Goal: Task Accomplishment & Management: Manage account settings

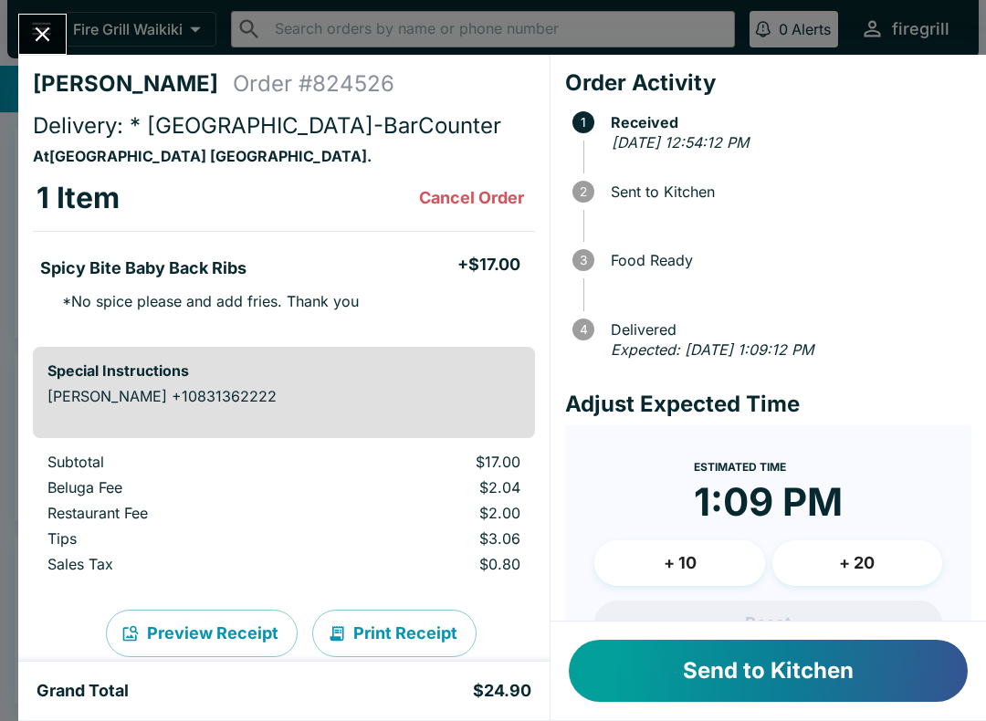
click at [743, 659] on button "Send to Kitchen" at bounding box center [768, 671] width 399 height 62
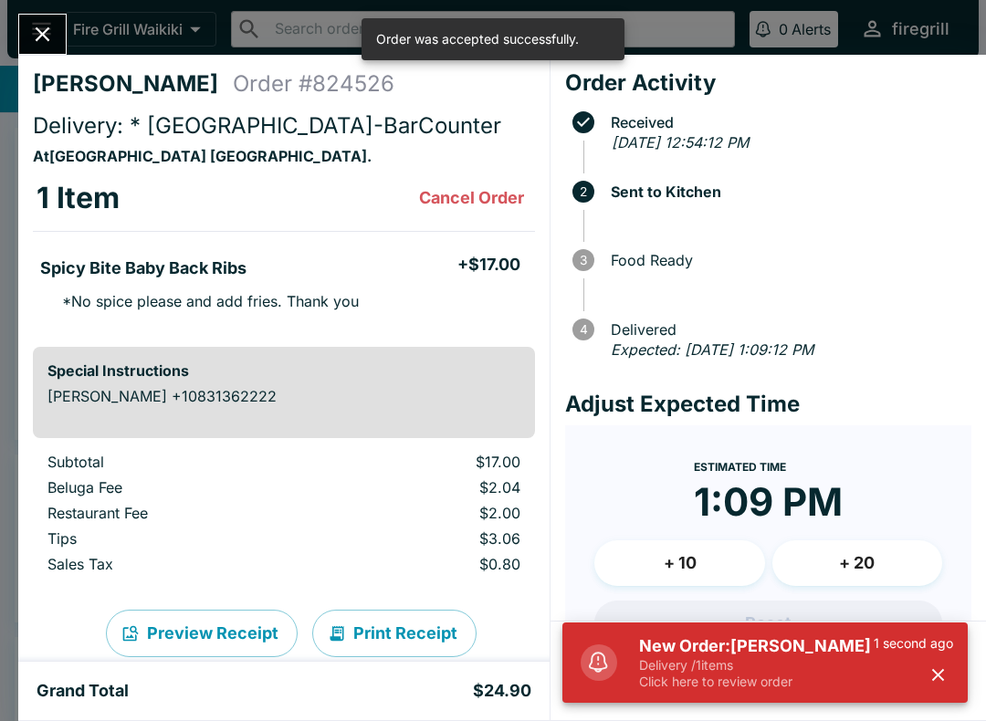
click at [939, 671] on icon "button" at bounding box center [938, 675] width 21 height 21
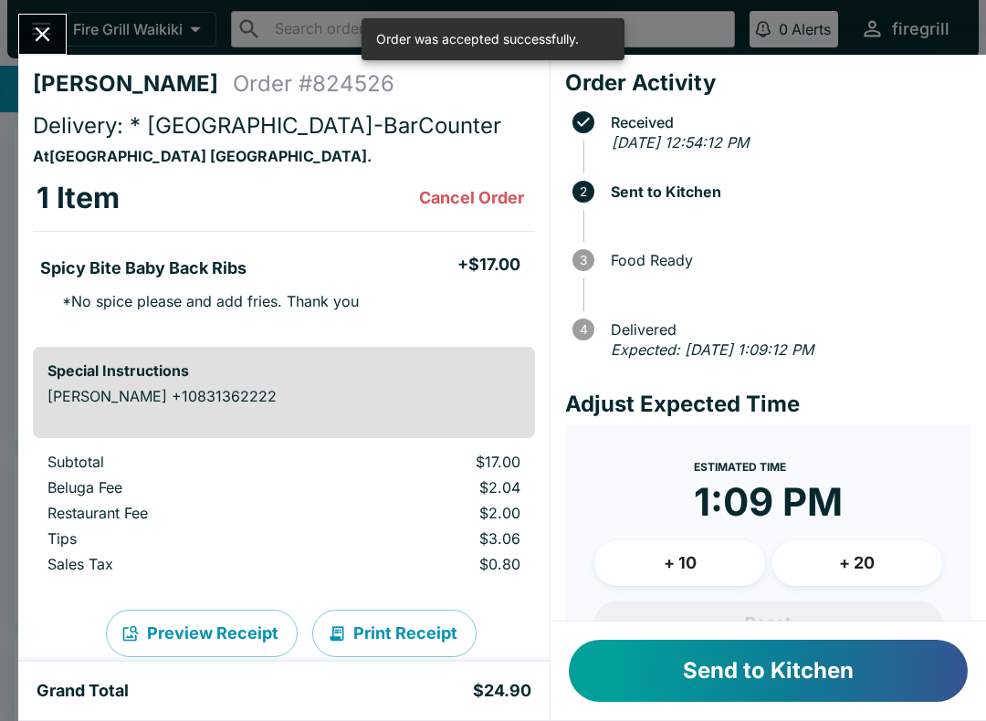
click at [903, 673] on button "Send to Kitchen" at bounding box center [768, 671] width 399 height 62
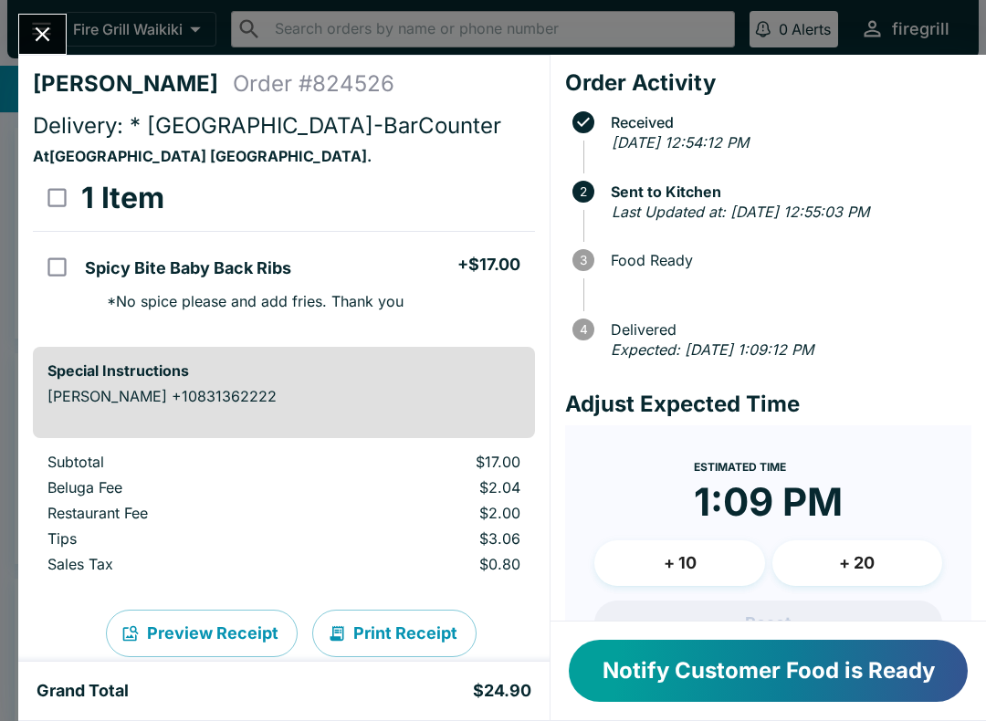
click at [827, 679] on button "Notify Customer Food is Ready" at bounding box center [768, 671] width 399 height 62
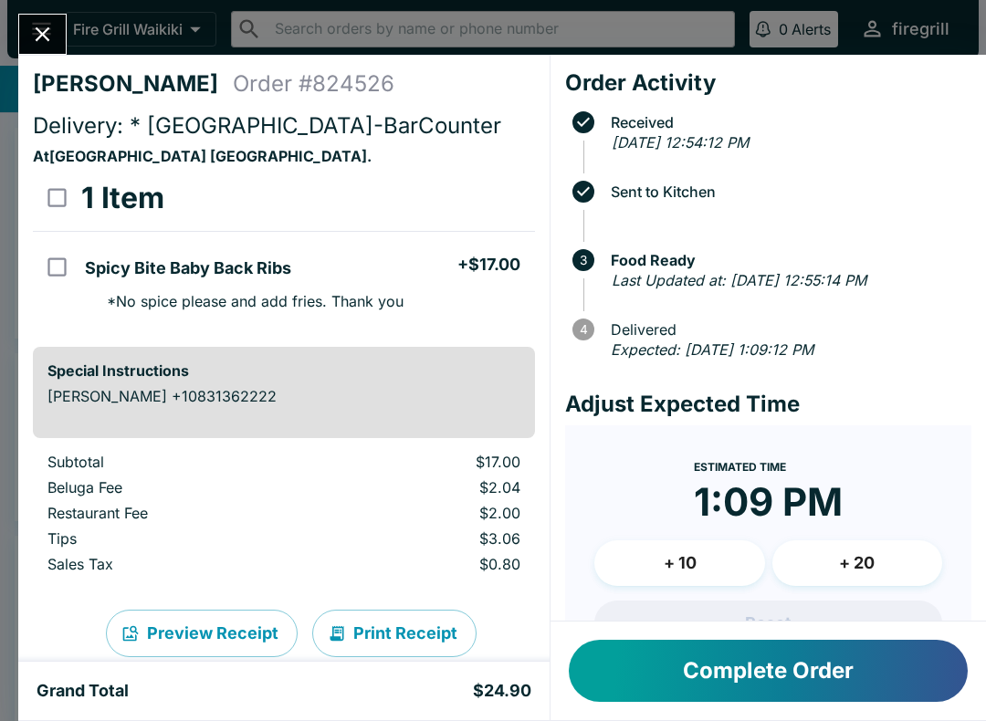
click at [49, 41] on icon "Close" at bounding box center [42, 34] width 25 height 25
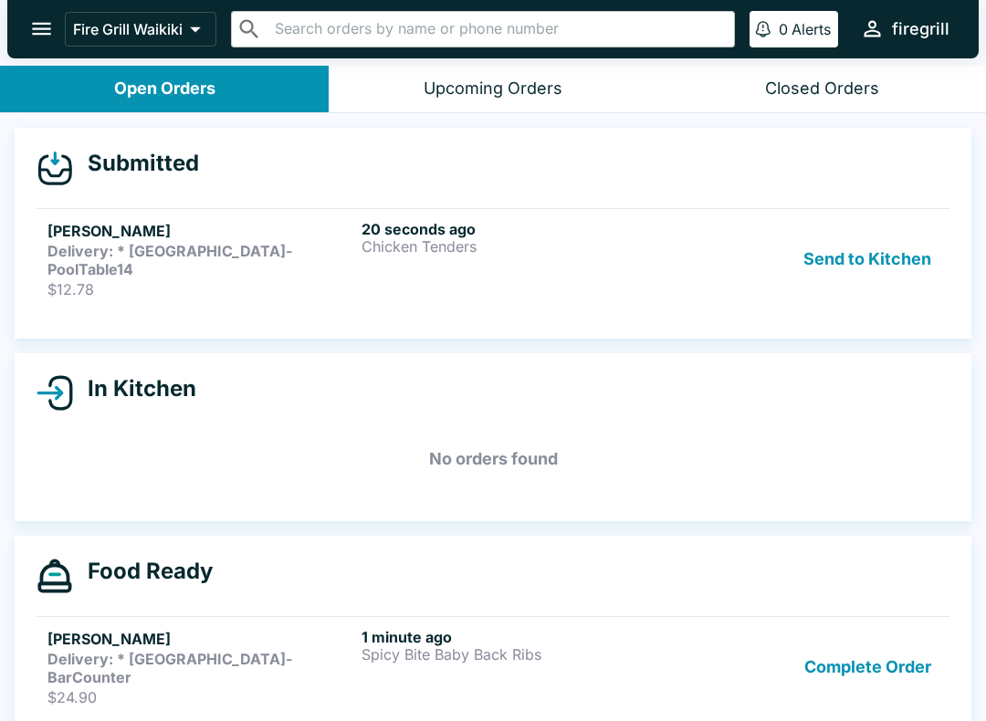
click at [846, 251] on button "Send to Kitchen" at bounding box center [867, 259] width 142 height 79
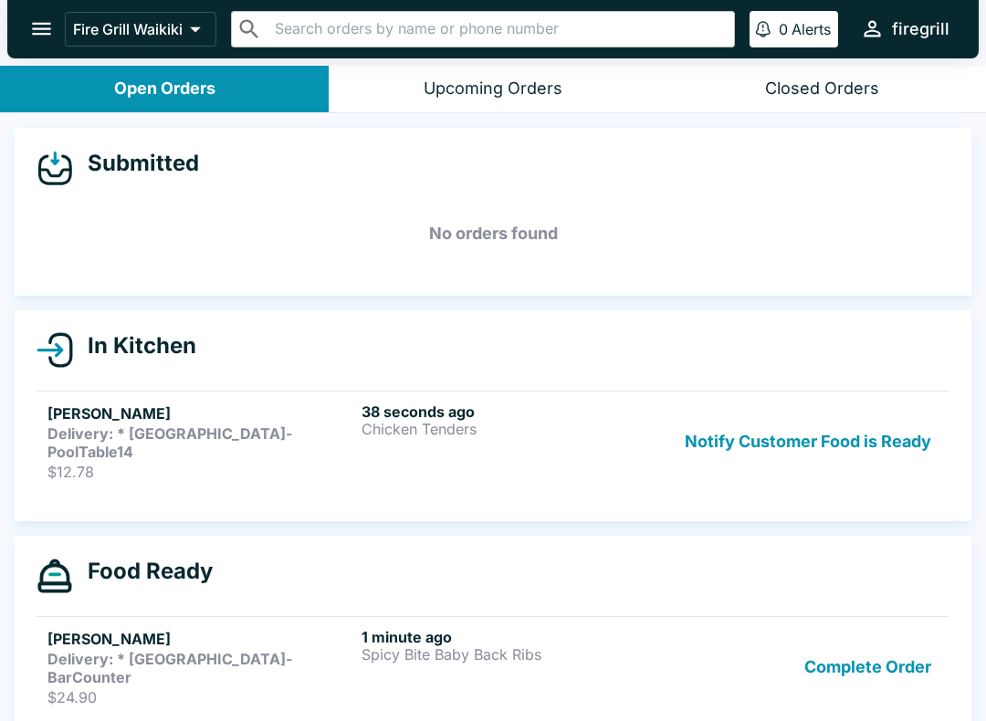
click at [299, 628] on h5 "[PERSON_NAME]" at bounding box center [200, 639] width 307 height 22
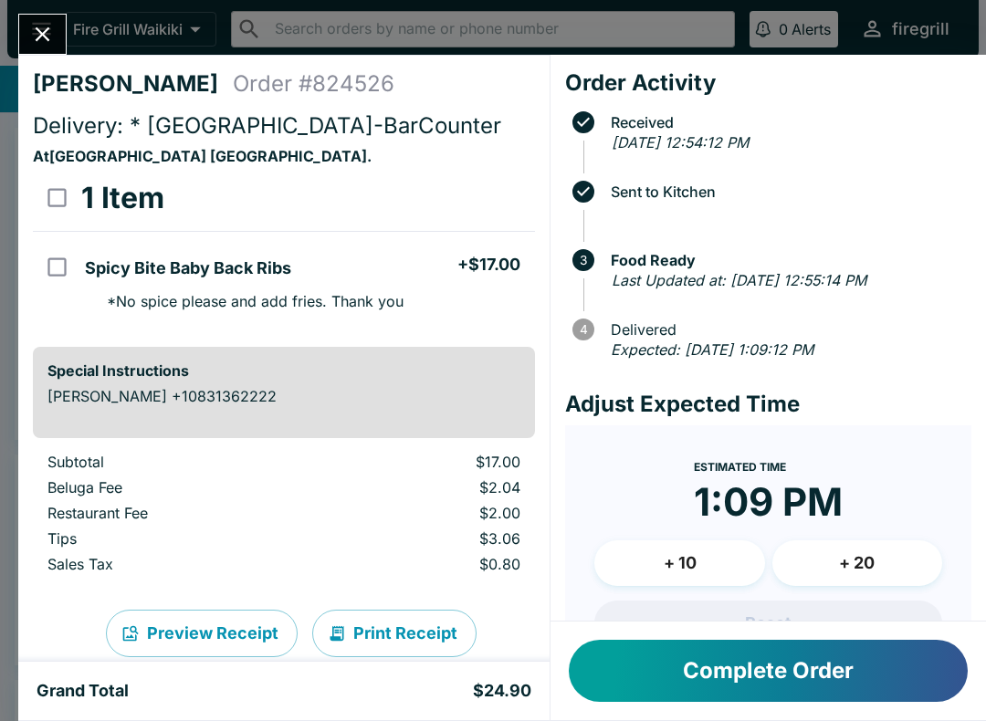
click at [57, 32] on button "Close" at bounding box center [42, 34] width 47 height 39
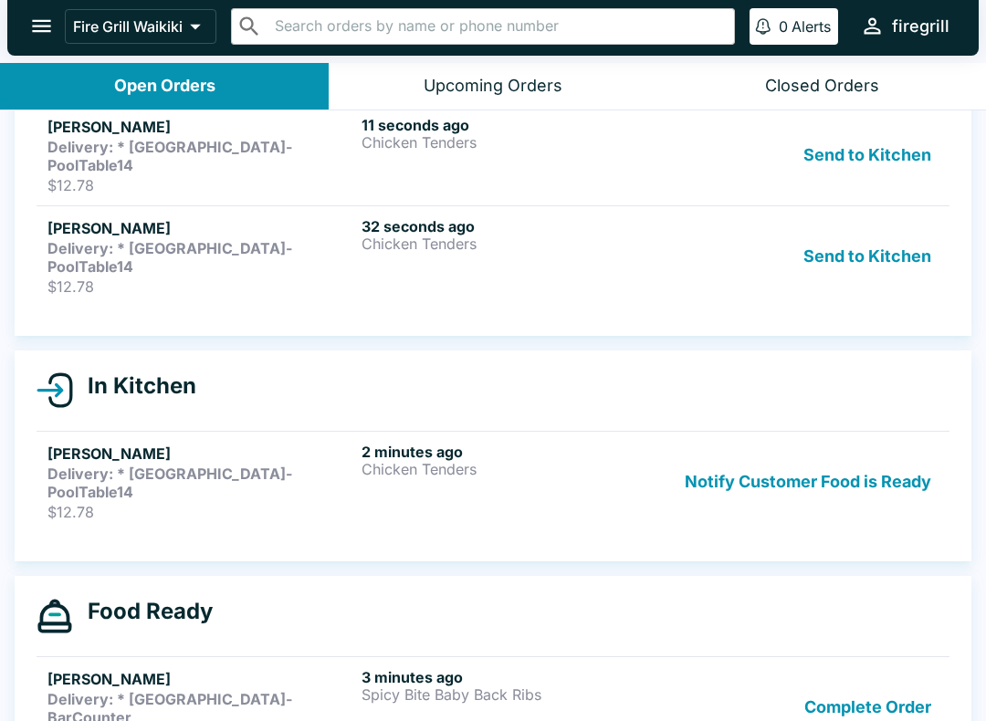
scroll to position [102, 0]
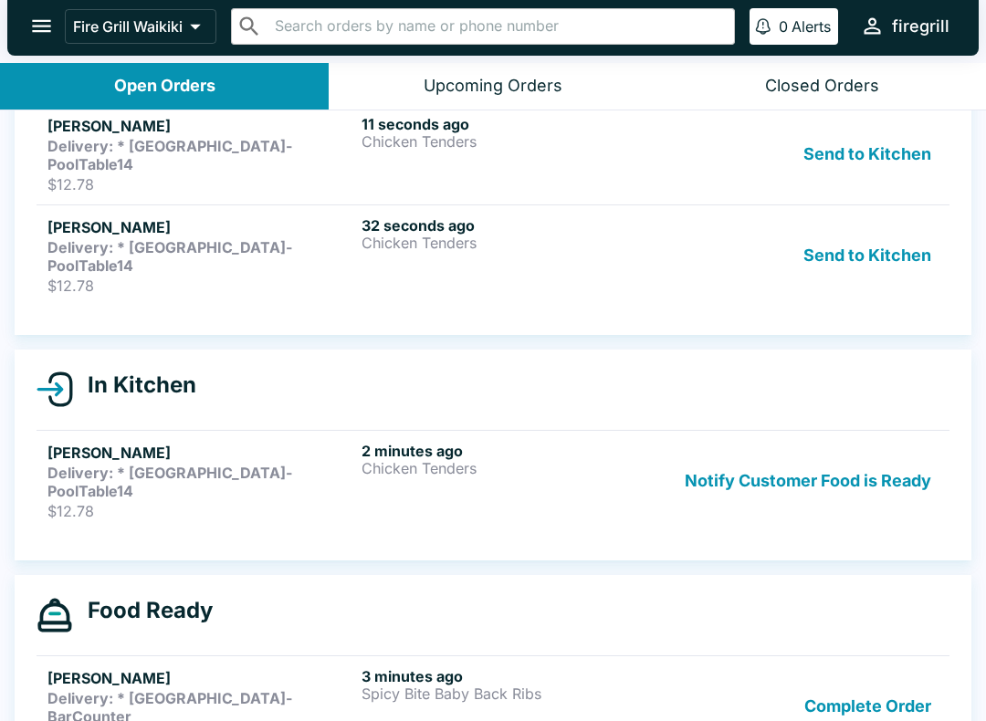
click at [253, 502] on p "$12.78" at bounding box center [200, 511] width 307 height 18
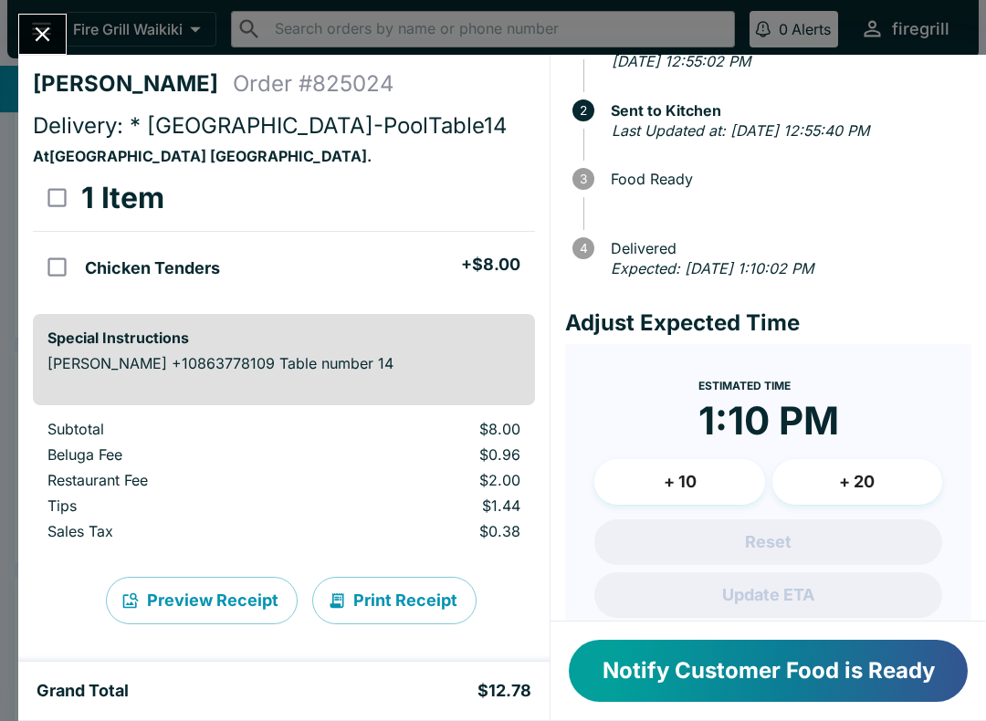
scroll to position [77, 0]
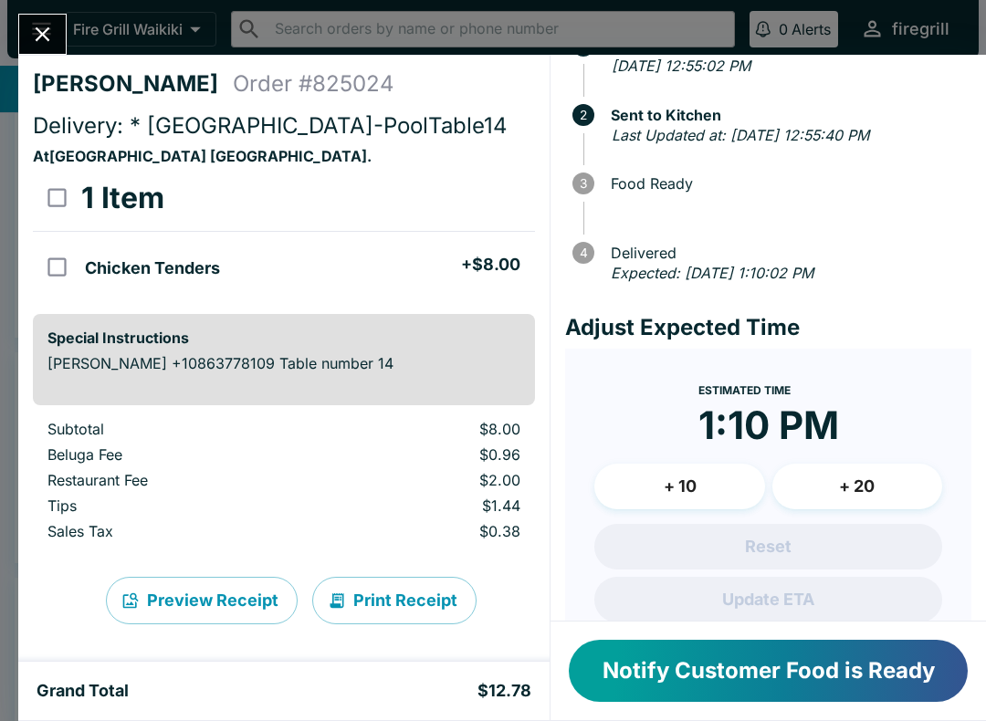
click at [52, 19] on button "Close" at bounding box center [42, 34] width 47 height 39
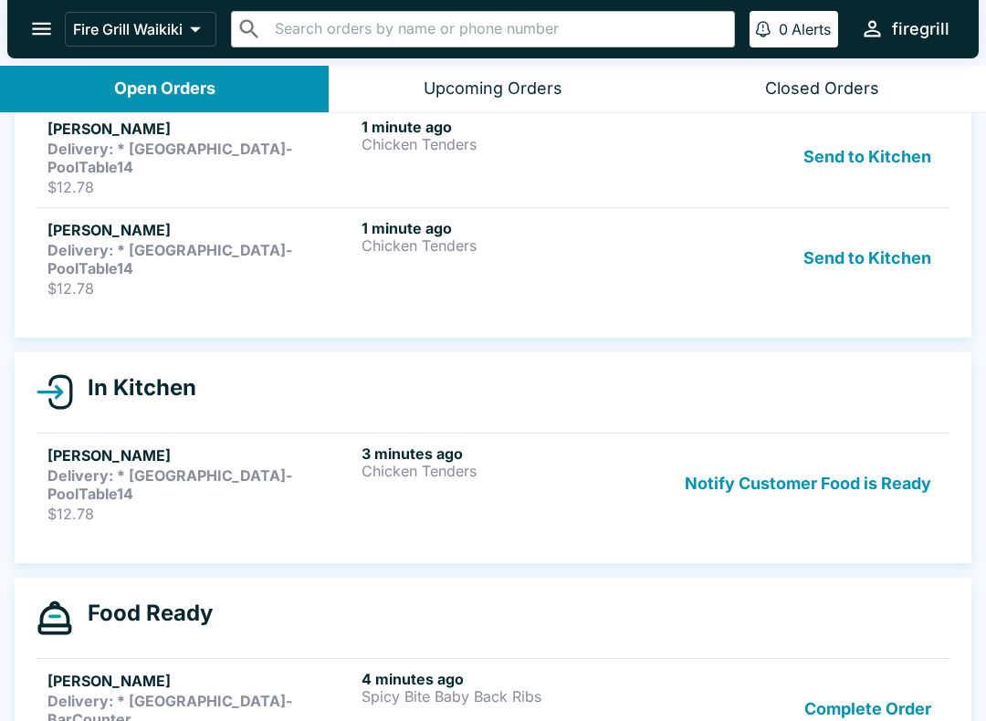
scroll to position [69, 0]
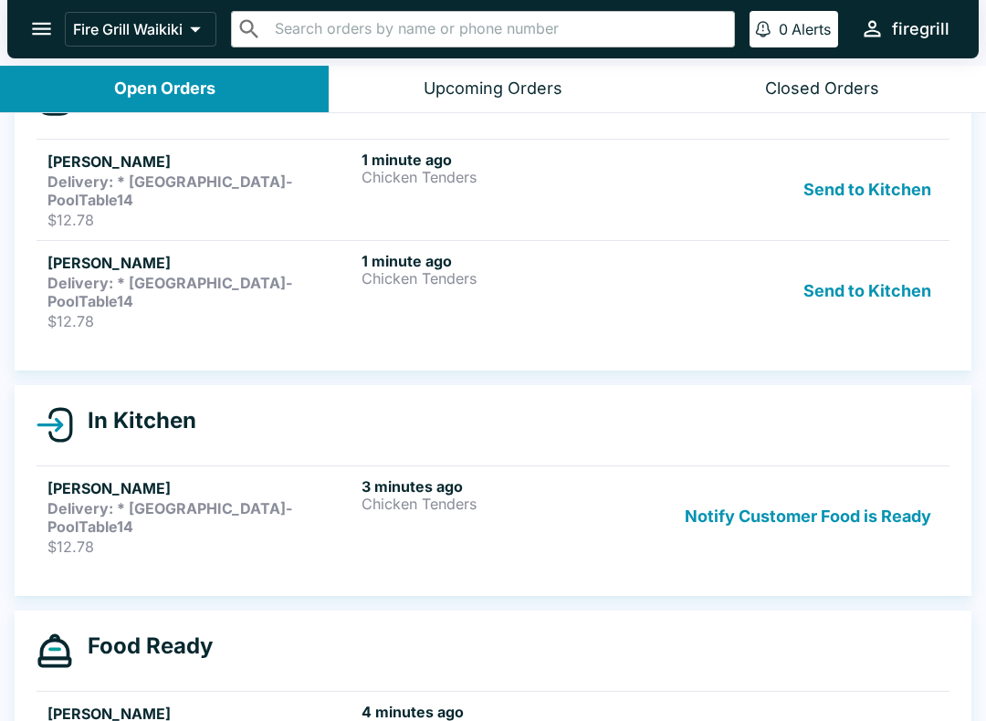
click at [262, 274] on strong "Delivery: * [GEOGRAPHIC_DATA]-PoolTable14" at bounding box center [169, 292] width 245 height 37
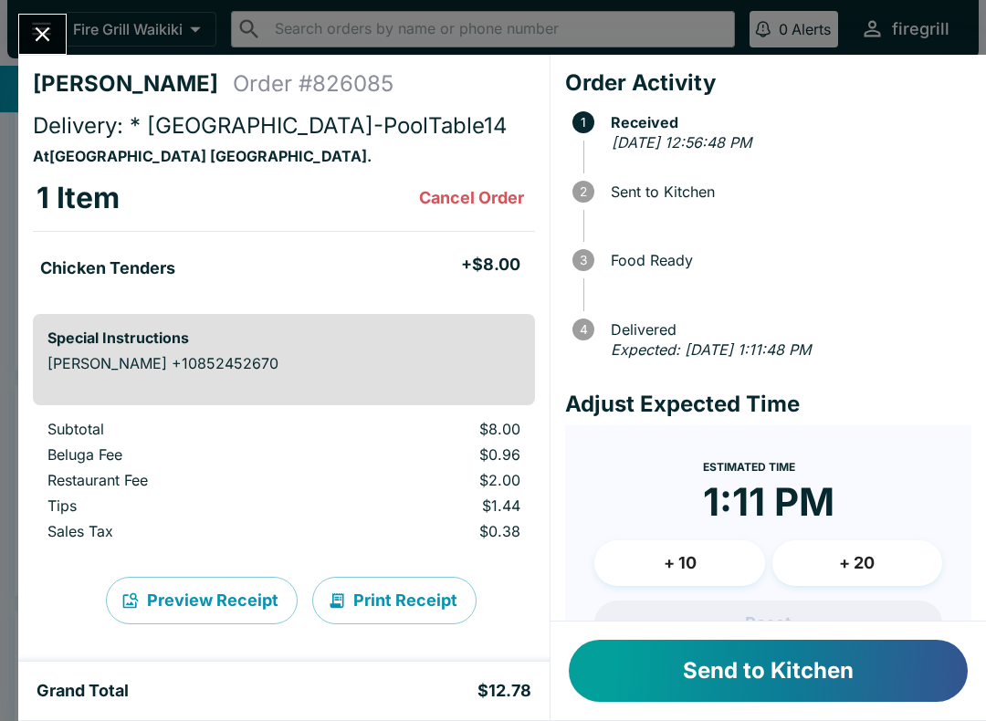
click at [814, 673] on button "Send to Kitchen" at bounding box center [768, 671] width 399 height 62
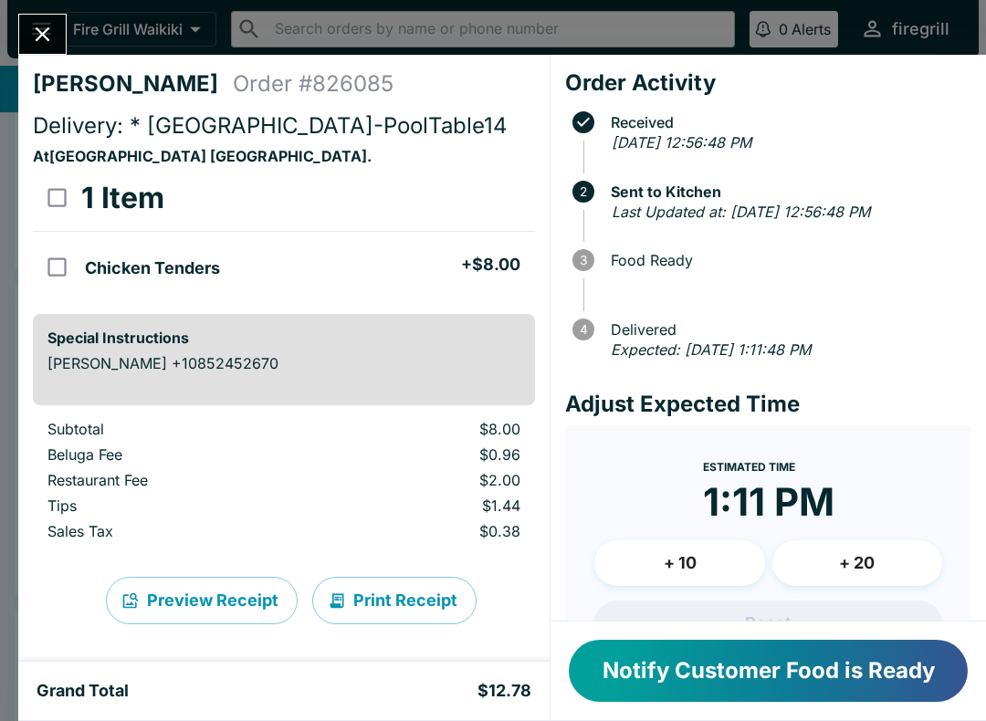
click at [66, 21] on div at bounding box center [42, 34] width 48 height 41
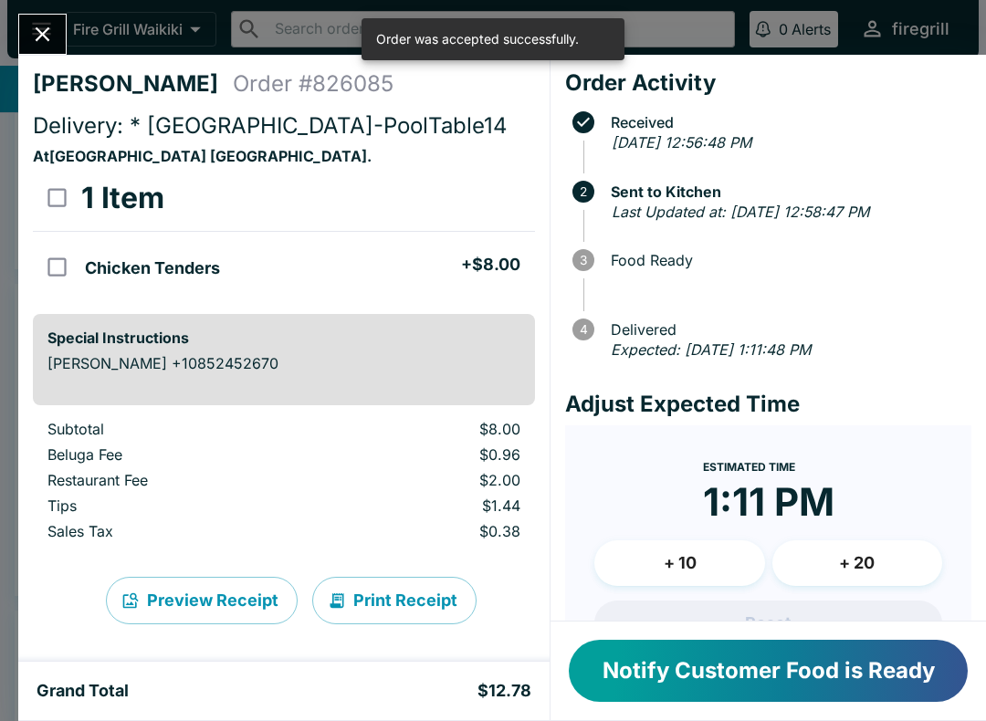
click at [46, 29] on icon "Close" at bounding box center [42, 34] width 25 height 25
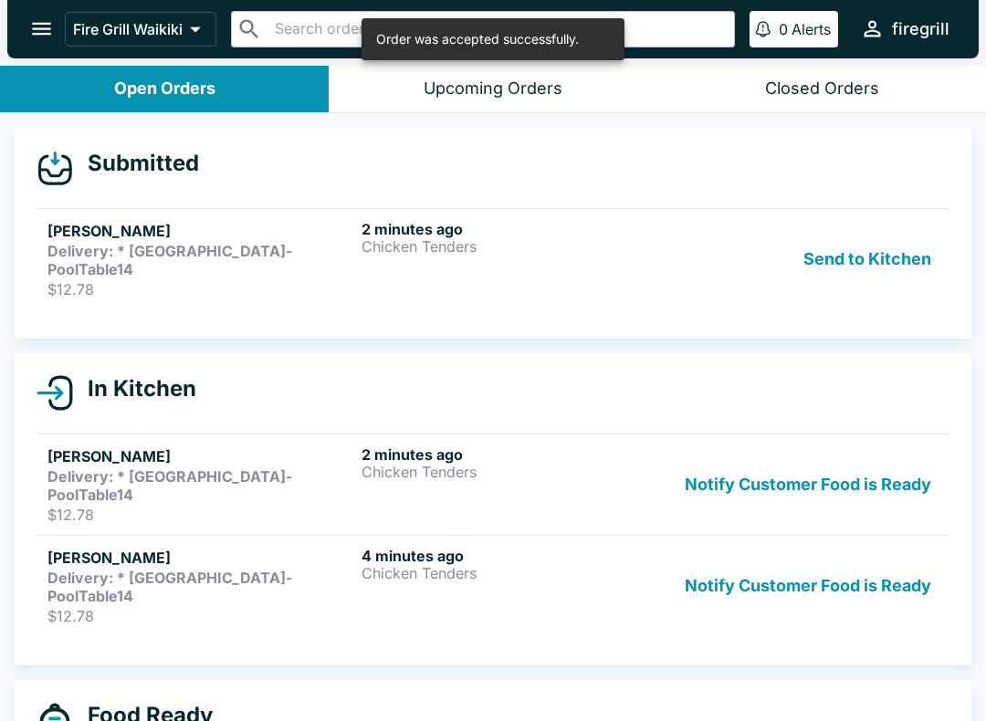
click at [249, 280] on p "$12.78" at bounding box center [200, 289] width 307 height 18
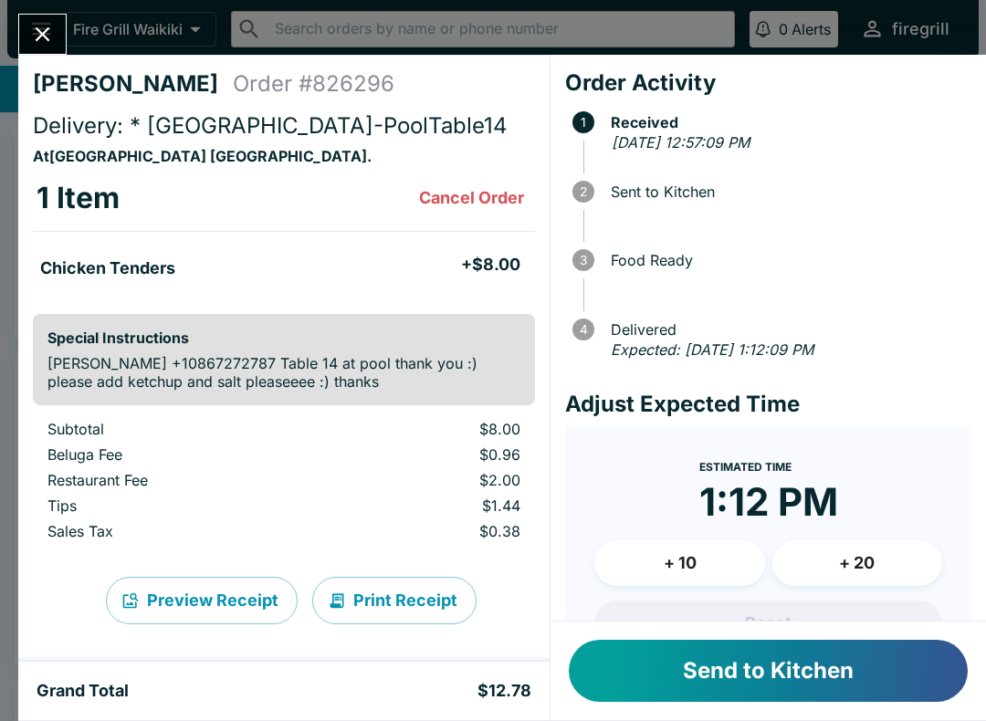
click at [834, 669] on button "Send to Kitchen" at bounding box center [768, 671] width 399 height 62
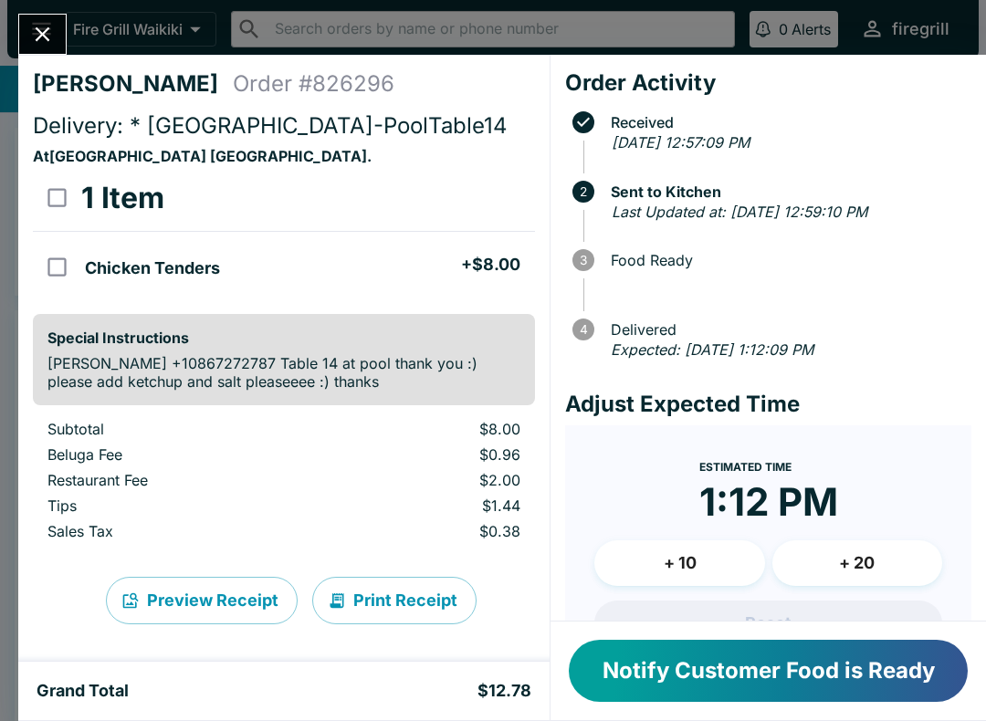
click at [44, 37] on icon "Close" at bounding box center [43, 34] width 15 height 15
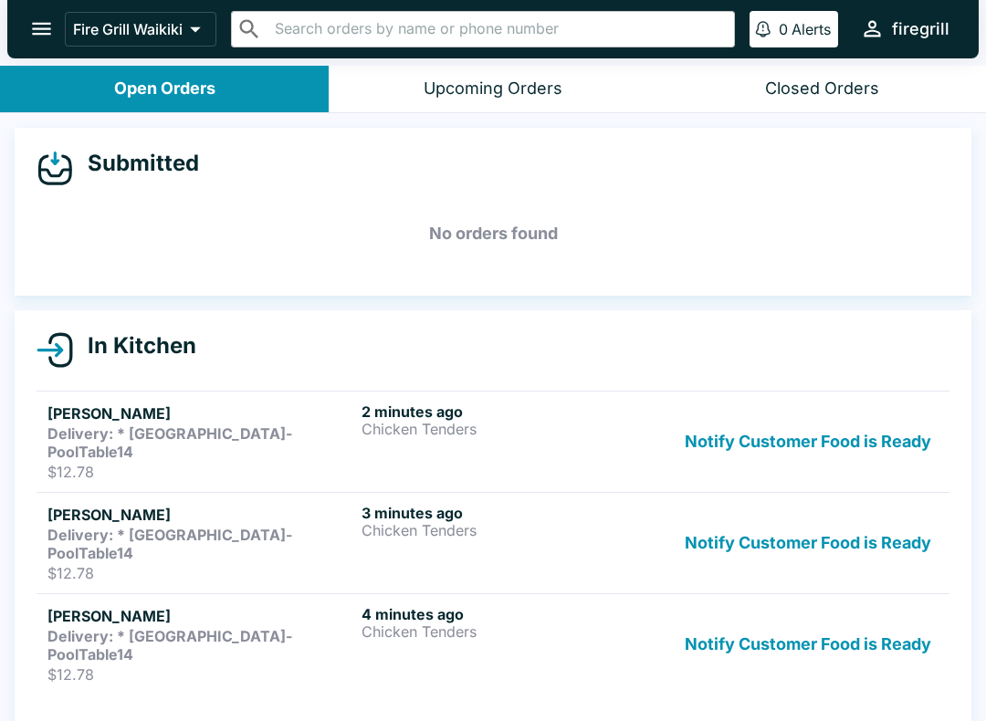
click at [896, 425] on button "Notify Customer Food is Ready" at bounding box center [807, 442] width 261 height 79
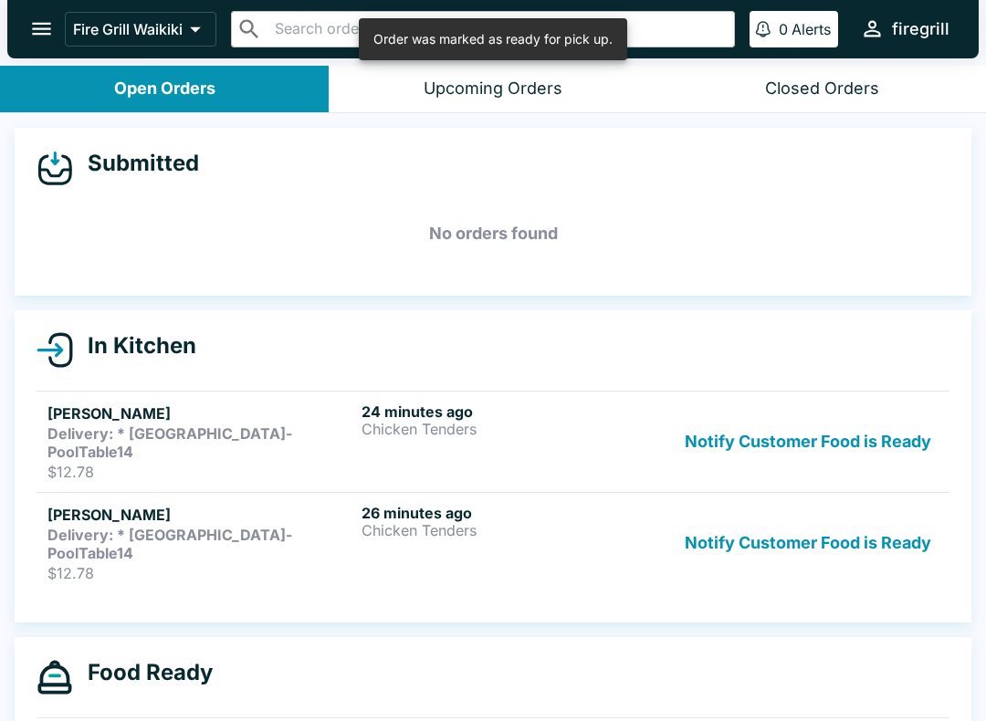
click at [885, 422] on button "Notify Customer Food is Ready" at bounding box center [807, 442] width 261 height 79
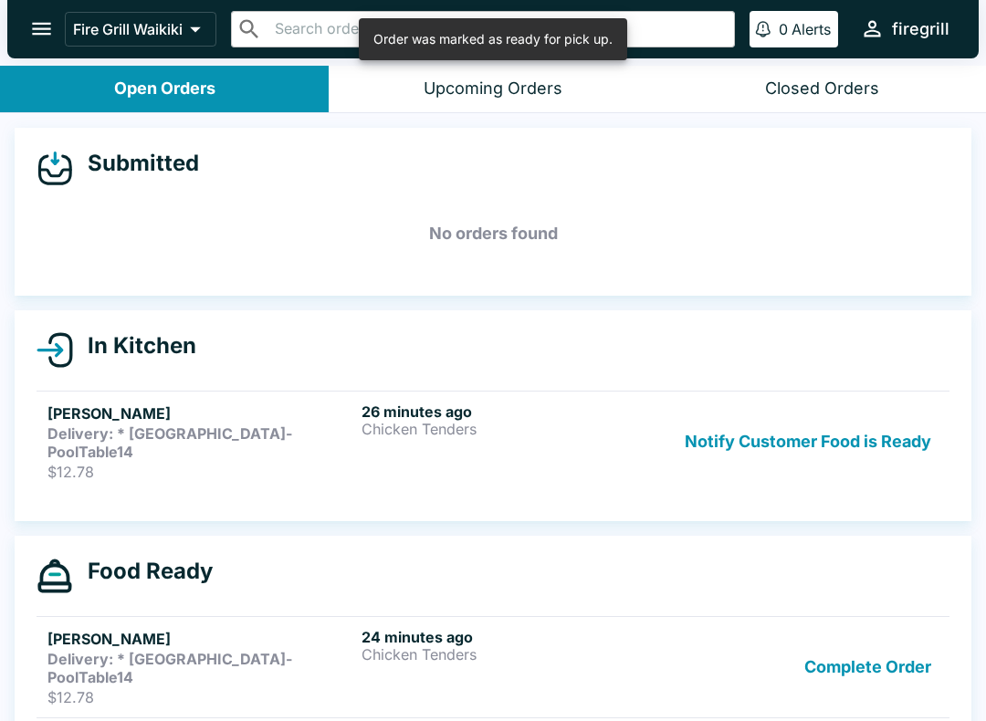
click at [898, 437] on button "Notify Customer Food is Ready" at bounding box center [807, 442] width 261 height 79
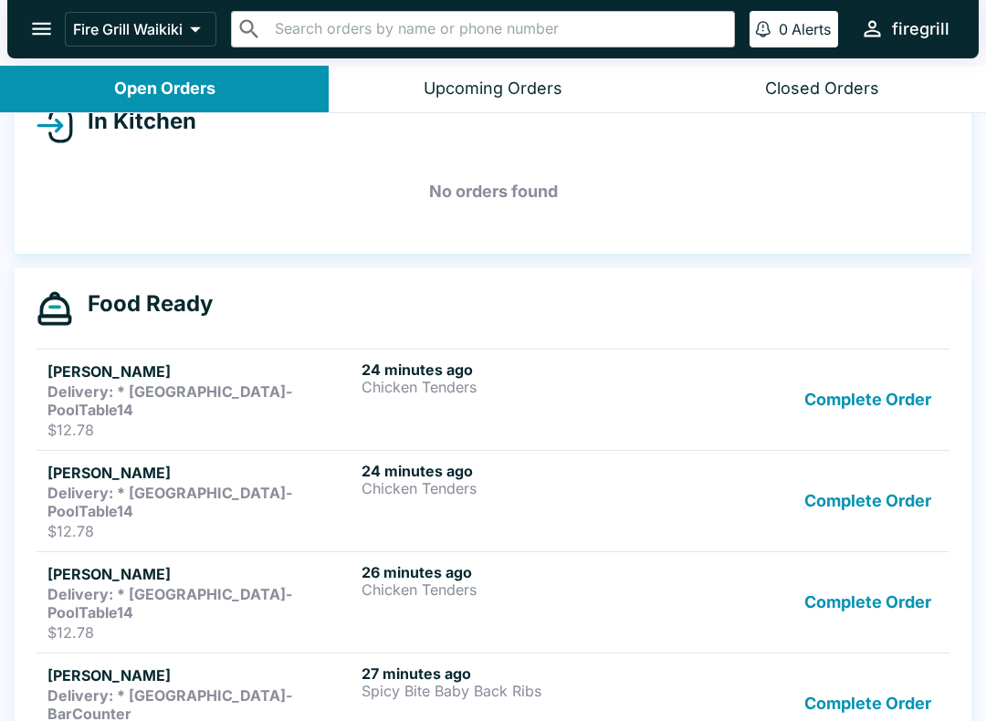
click at [906, 396] on button "Complete Order" at bounding box center [868, 400] width 142 height 79
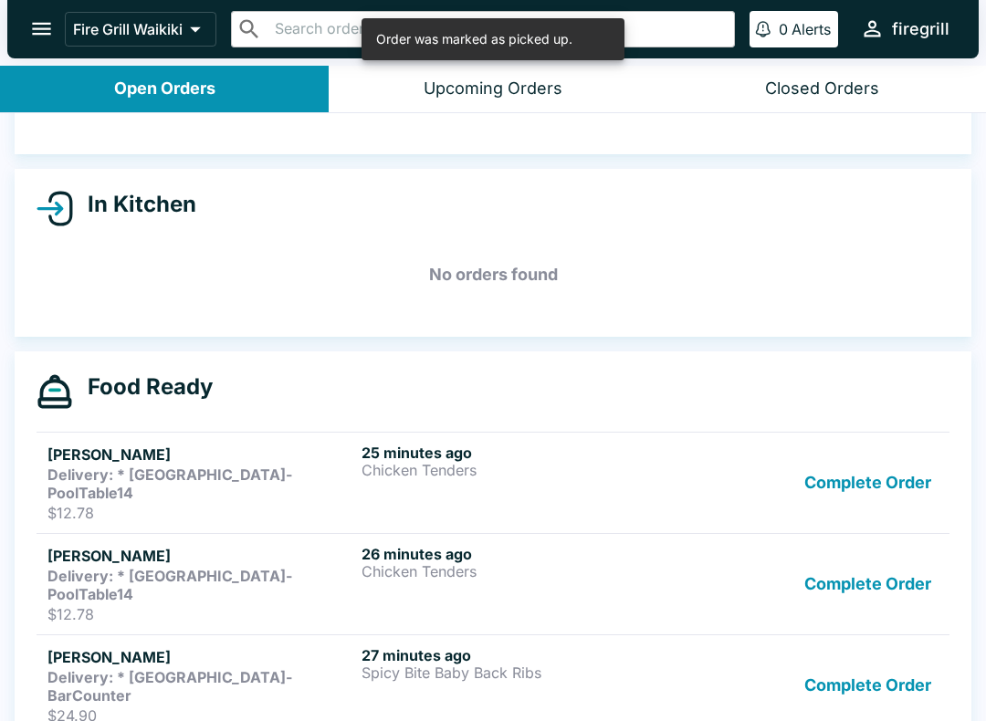
click at [891, 466] on button "Complete Order" at bounding box center [868, 483] width 142 height 79
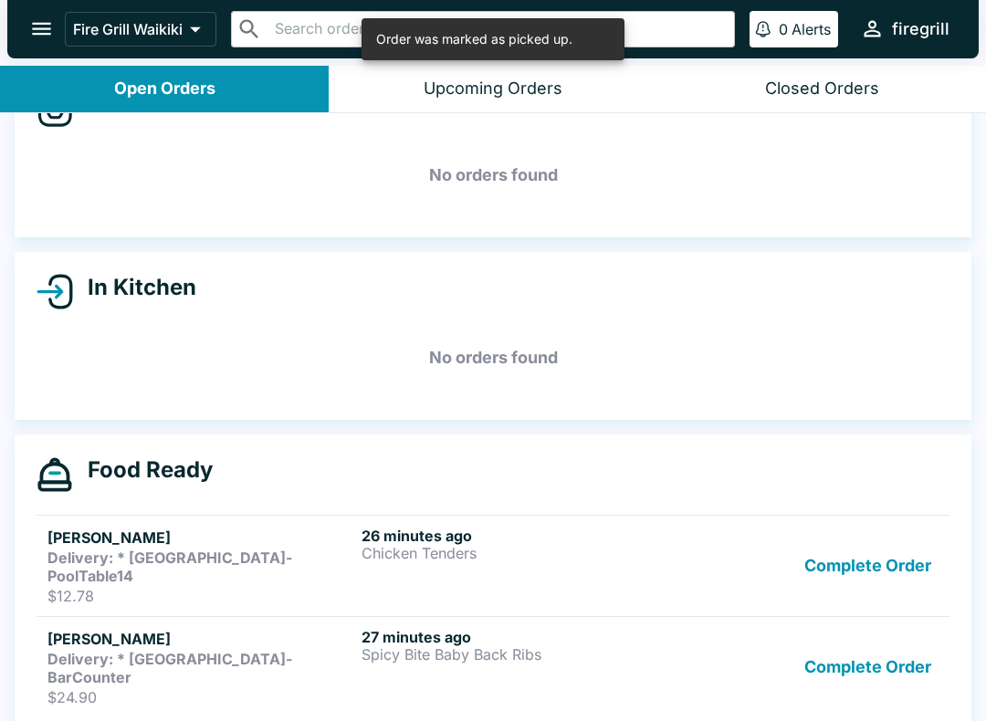
click at [882, 563] on button "Complete Order" at bounding box center [868, 566] width 142 height 79
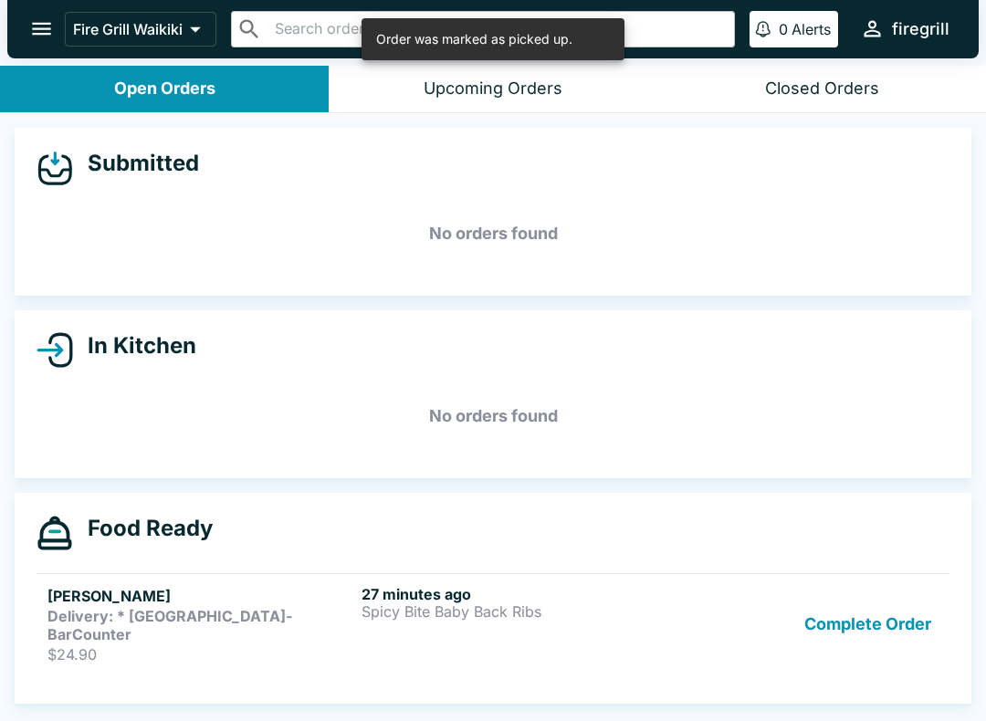
click at [889, 633] on button "Complete Order" at bounding box center [868, 624] width 142 height 79
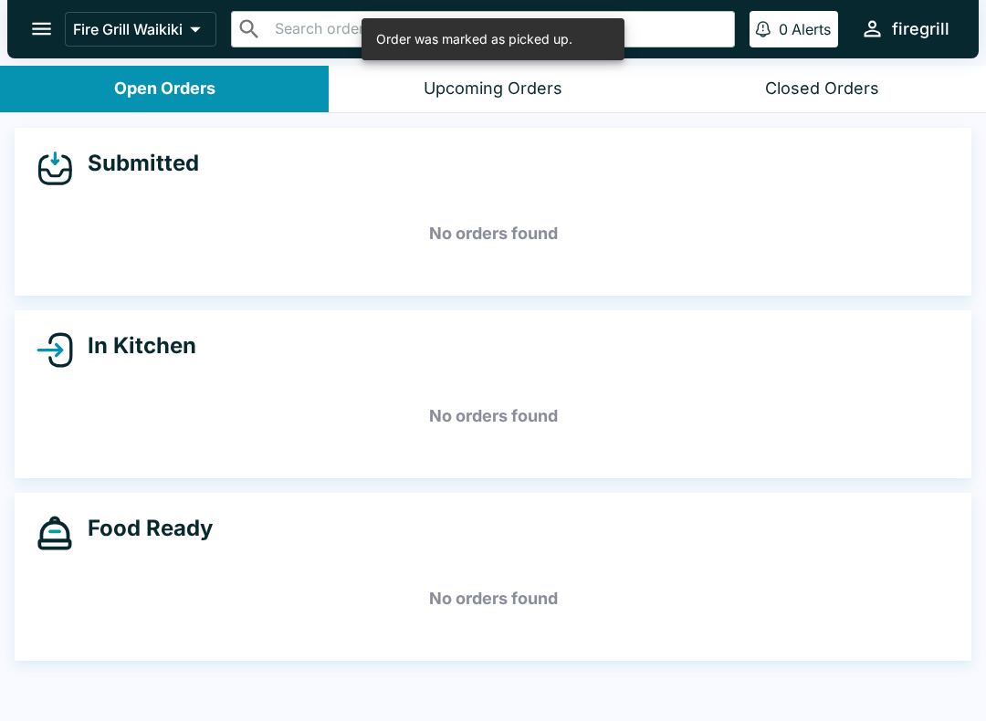
click at [891, 89] on button "Closed Orders" at bounding box center [821, 89] width 329 height 47
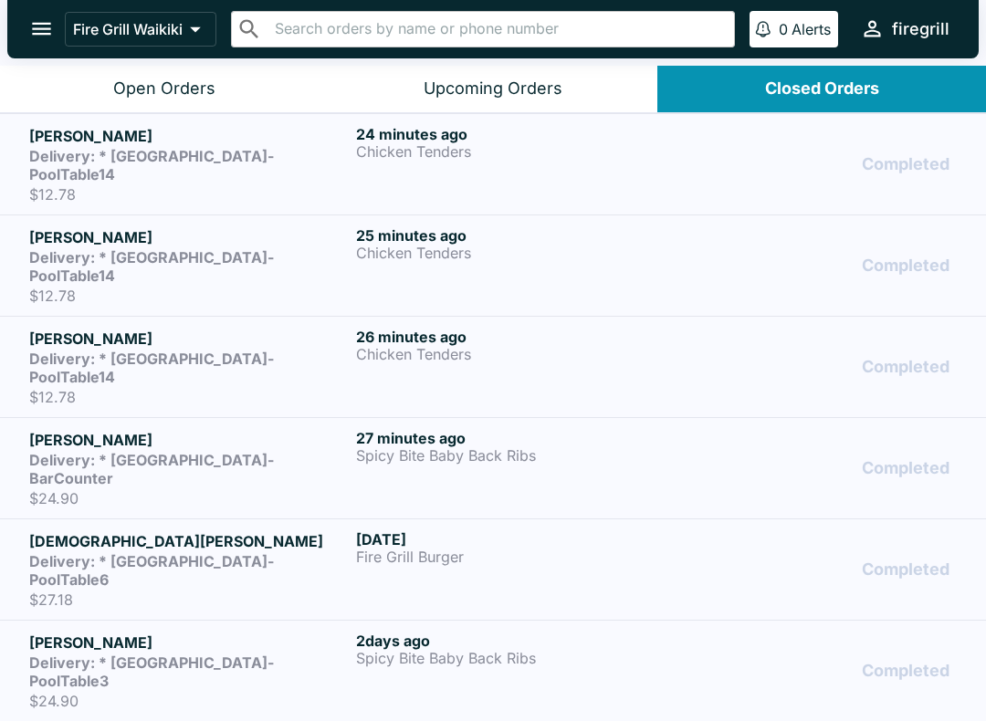
click at [720, 429] on div "Completed" at bounding box center [820, 468] width 274 height 79
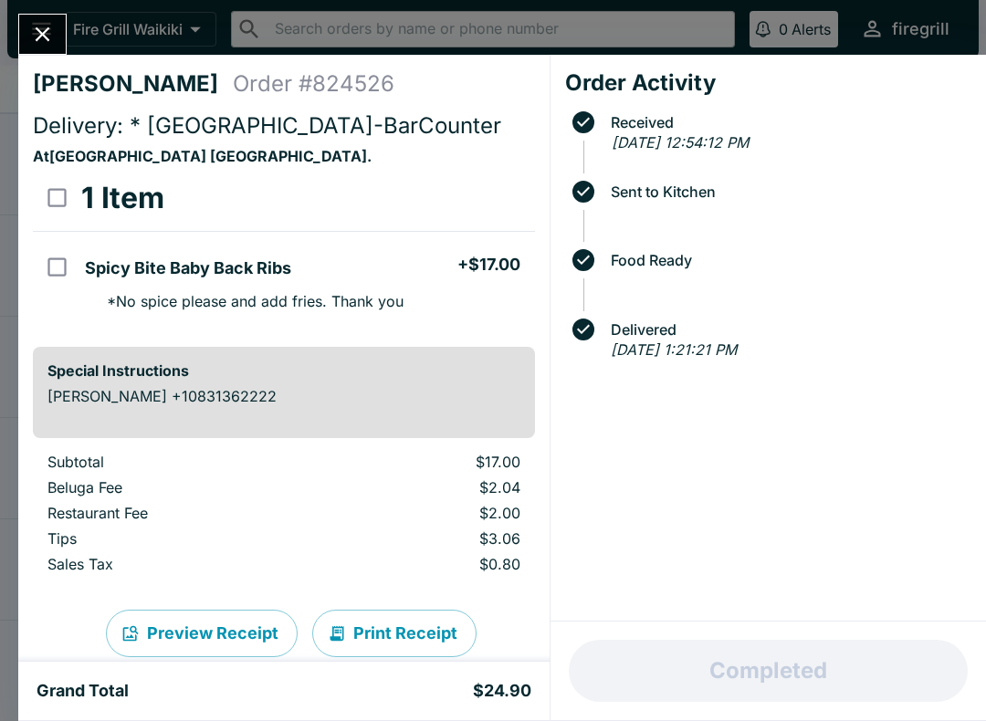
click at [47, 37] on icon "Close" at bounding box center [42, 34] width 25 height 25
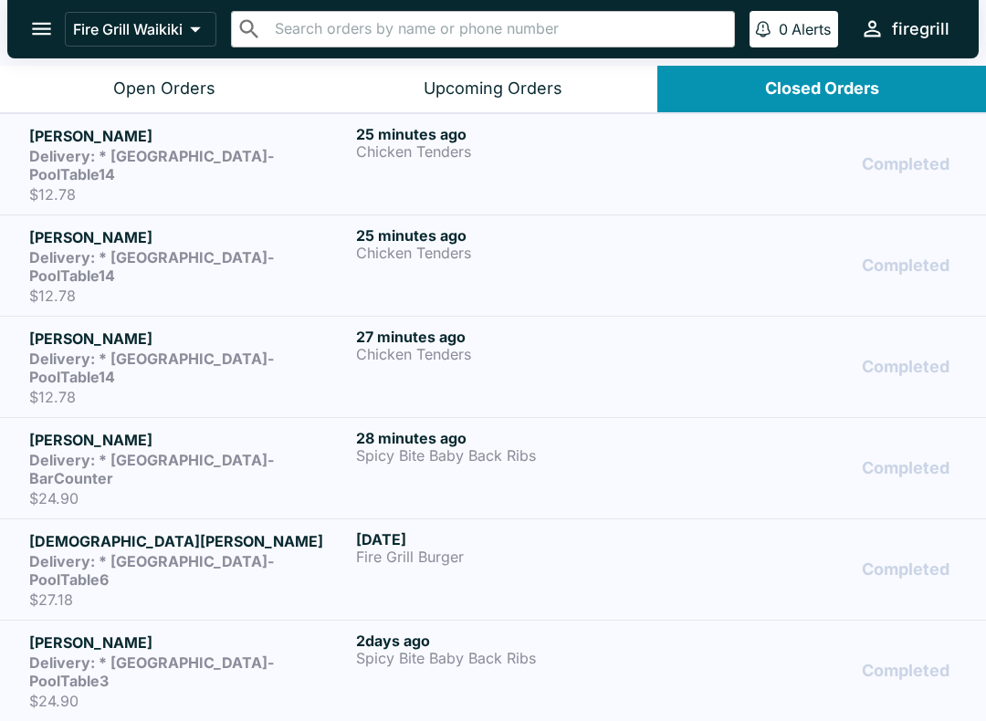
click at [514, 328] on div "27 minutes ago Chicken Tenders" at bounding box center [516, 367] width 320 height 79
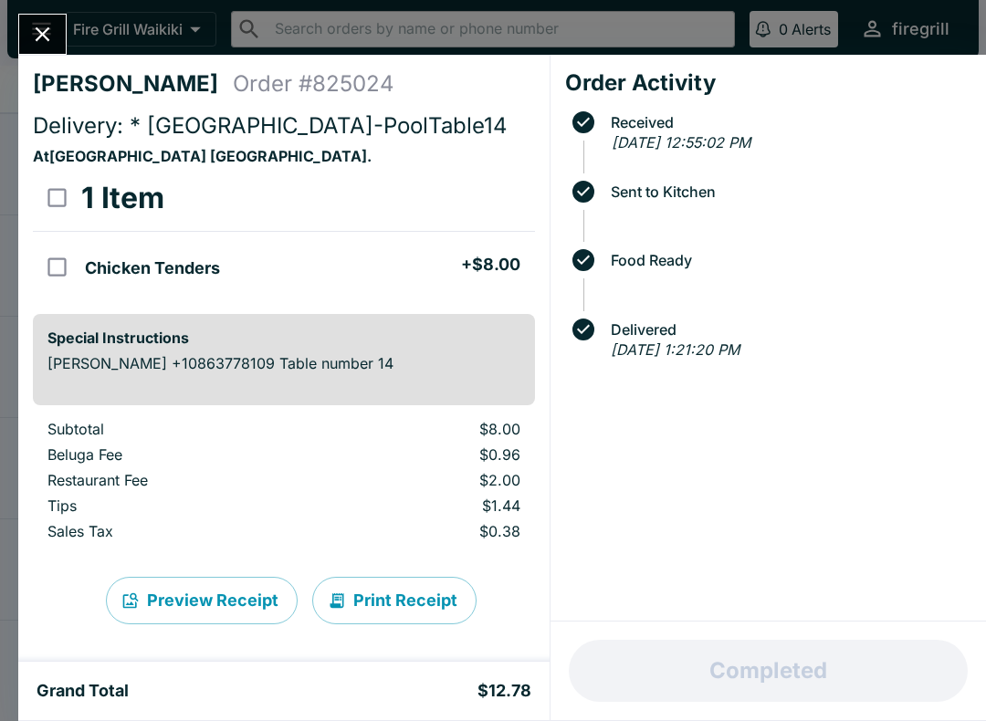
click at [37, 20] on button "Close" at bounding box center [42, 34] width 47 height 39
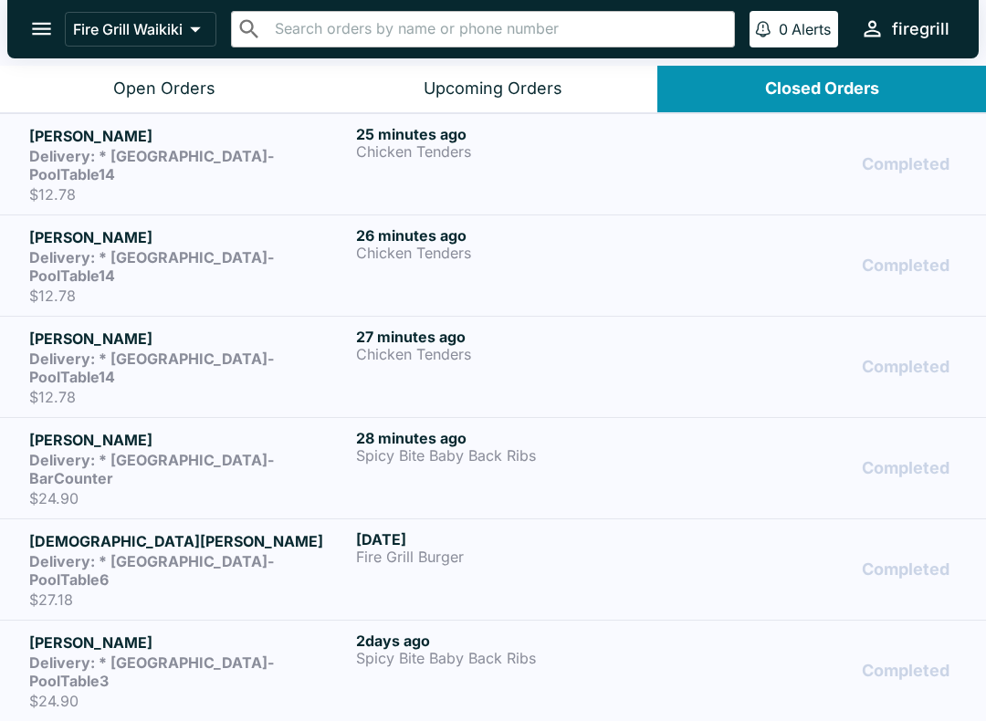
click at [524, 158] on p "Chicken Tenders" at bounding box center [516, 151] width 320 height 16
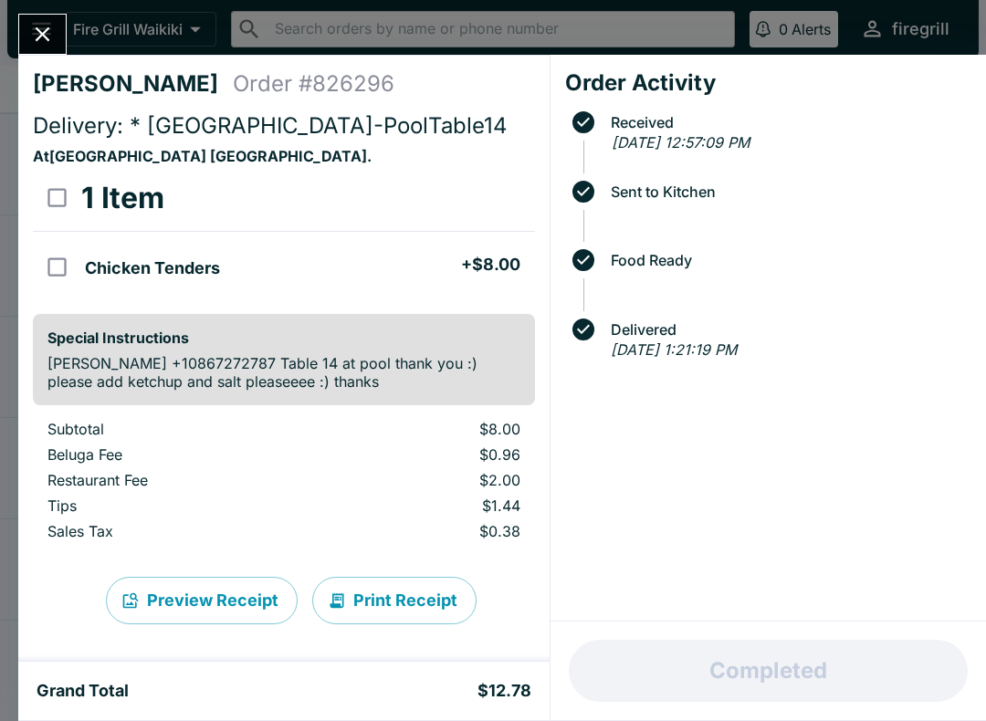
click at [44, 39] on icon "Close" at bounding box center [42, 34] width 25 height 25
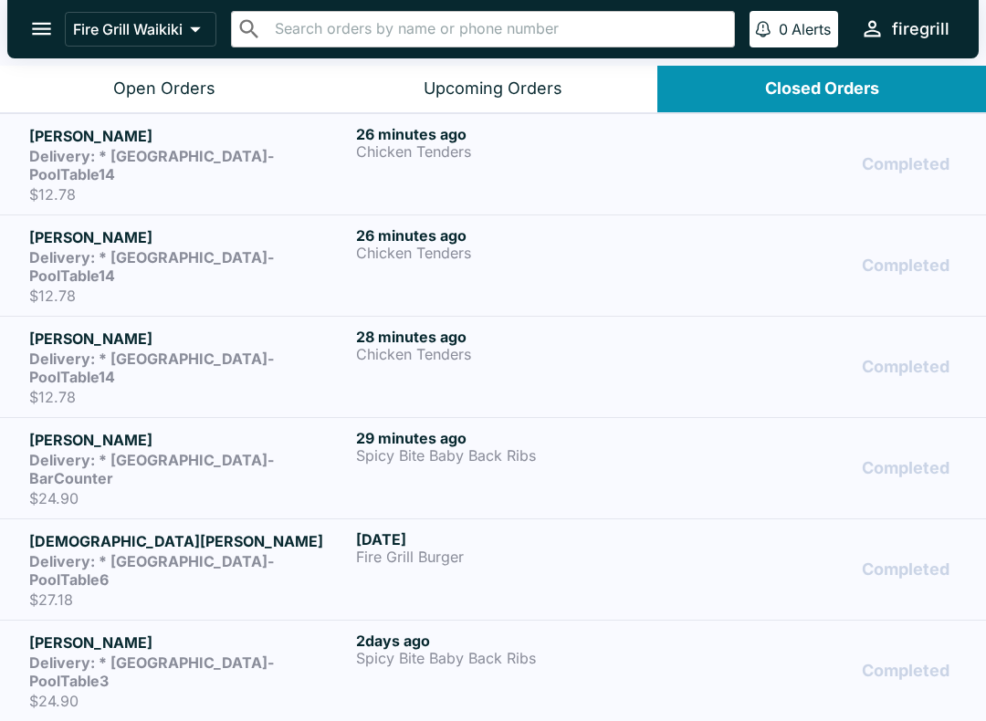
click at [524, 256] on div "26 minutes ago Chicken Tenders" at bounding box center [516, 265] width 320 height 79
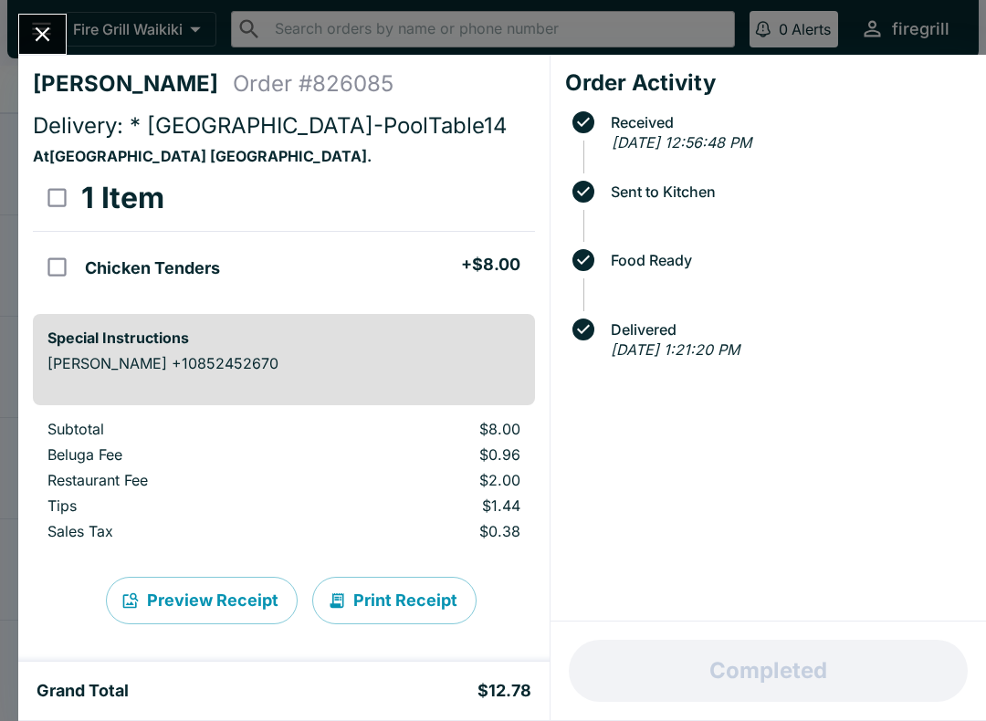
click at [41, 39] on icon "Close" at bounding box center [42, 34] width 25 height 25
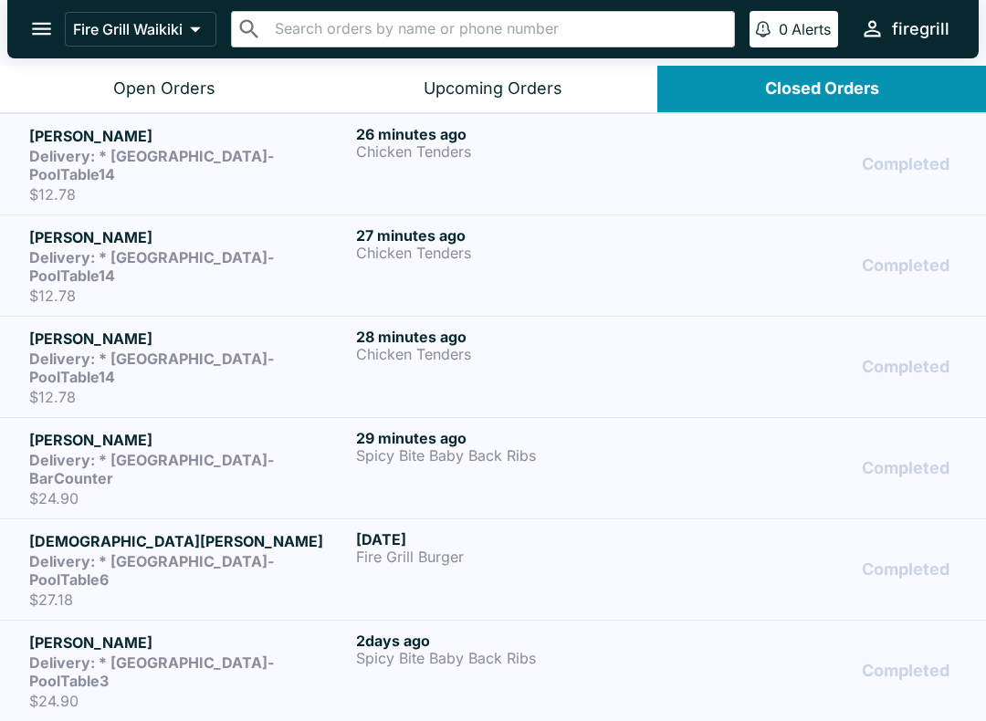
click at [477, 346] on p "Chicken Tenders" at bounding box center [516, 354] width 320 height 16
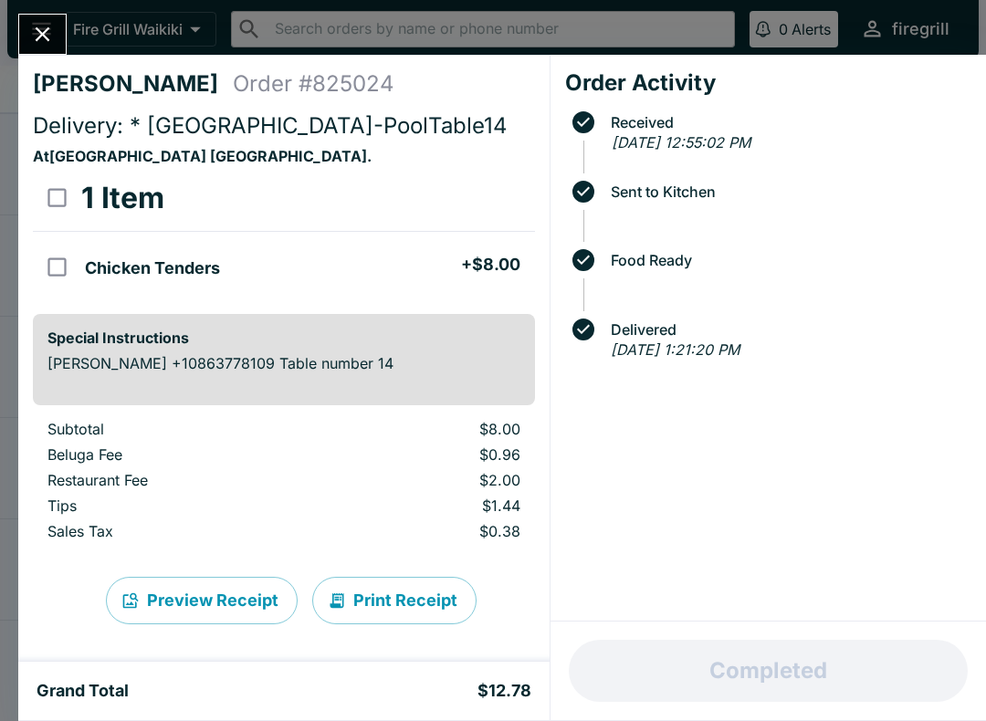
click at [38, 44] on icon "Close" at bounding box center [42, 34] width 25 height 25
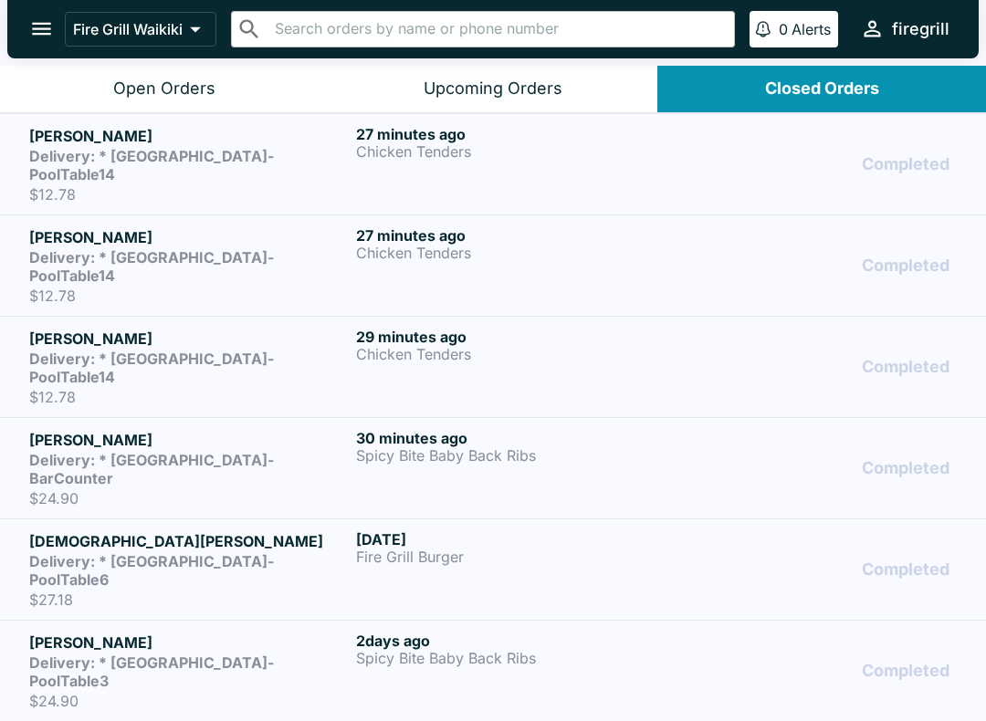
click at [535, 447] on p "Spicy Bite Baby Back Ribs" at bounding box center [516, 455] width 320 height 16
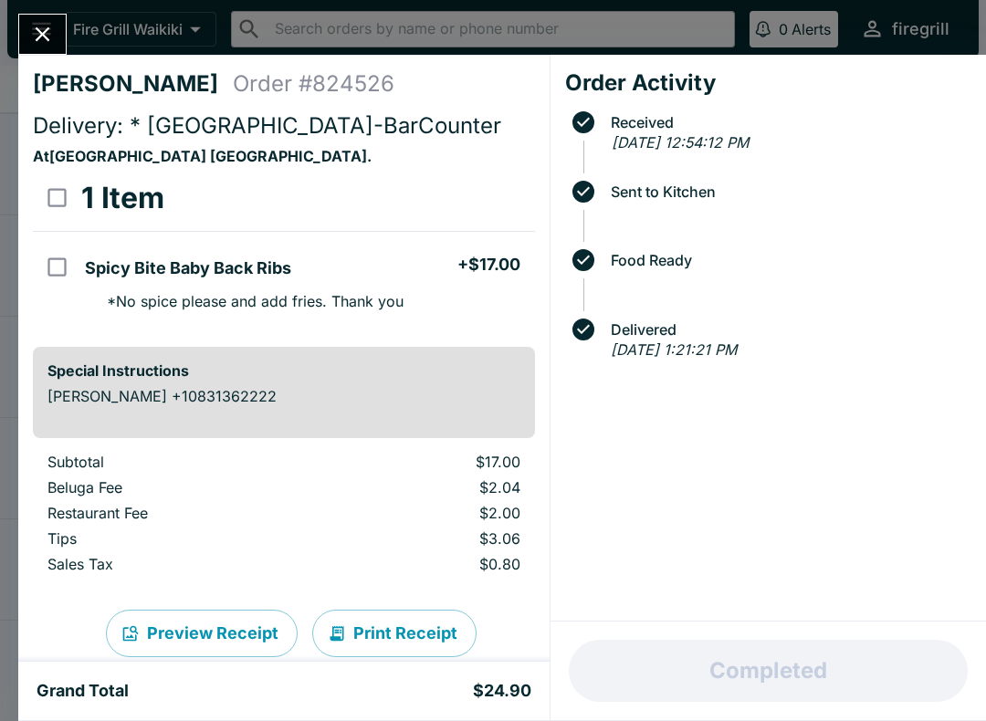
click at [52, 28] on icon "Close" at bounding box center [42, 34] width 25 height 25
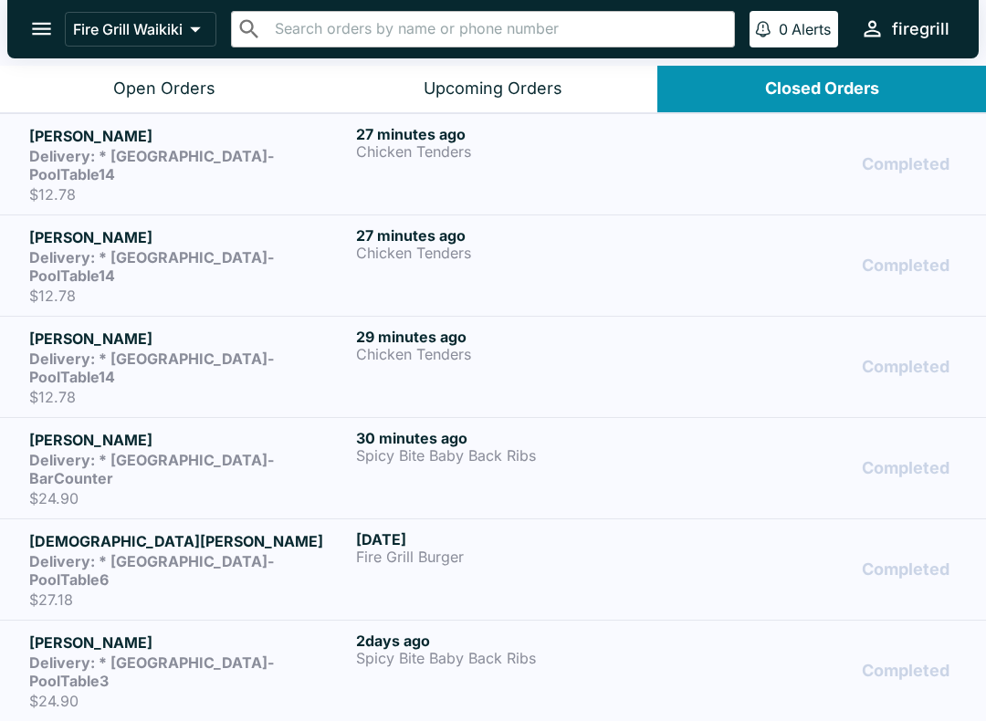
click at [545, 447] on p "Spicy Bite Baby Back Ribs" at bounding box center [516, 455] width 320 height 16
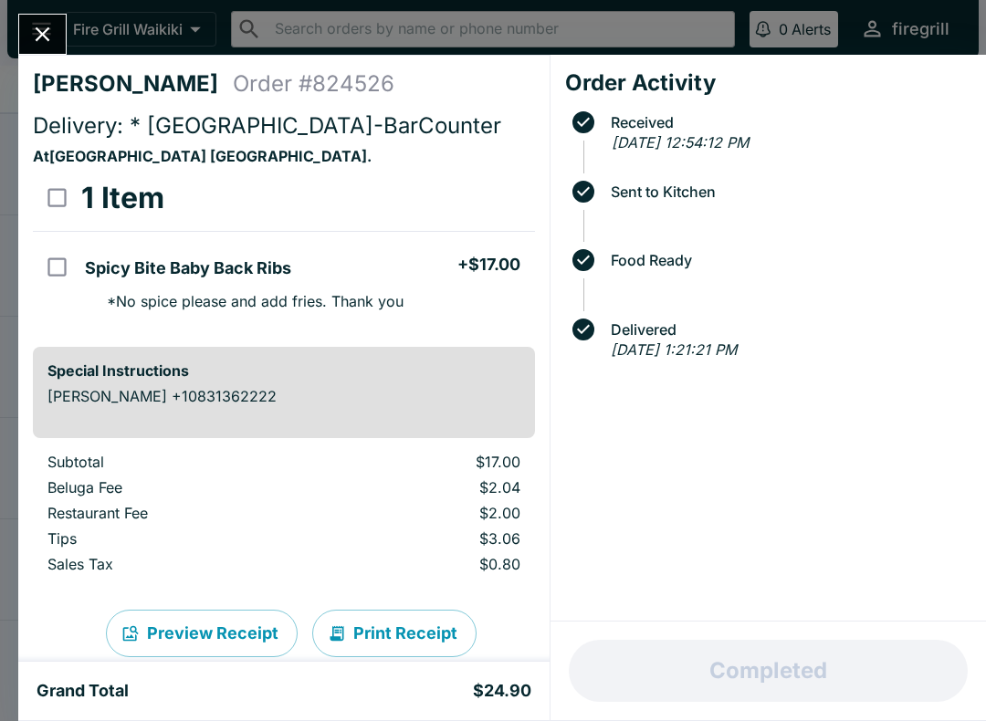
click at [27, 37] on button "Close" at bounding box center [42, 34] width 47 height 39
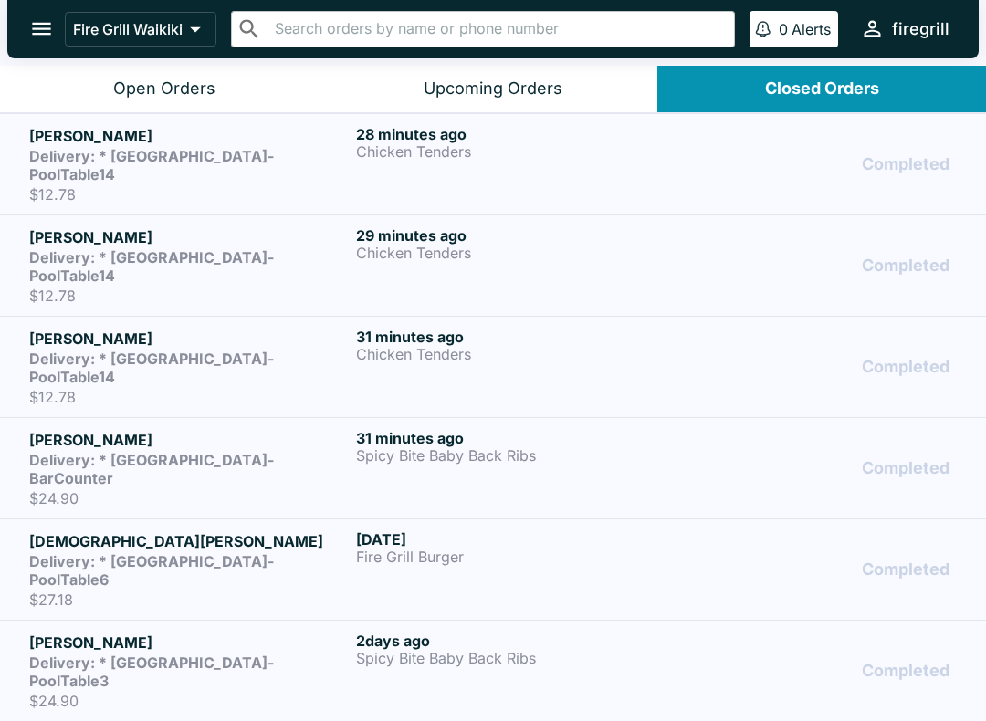
click at [719, 429] on div "Completed" at bounding box center [820, 468] width 274 height 79
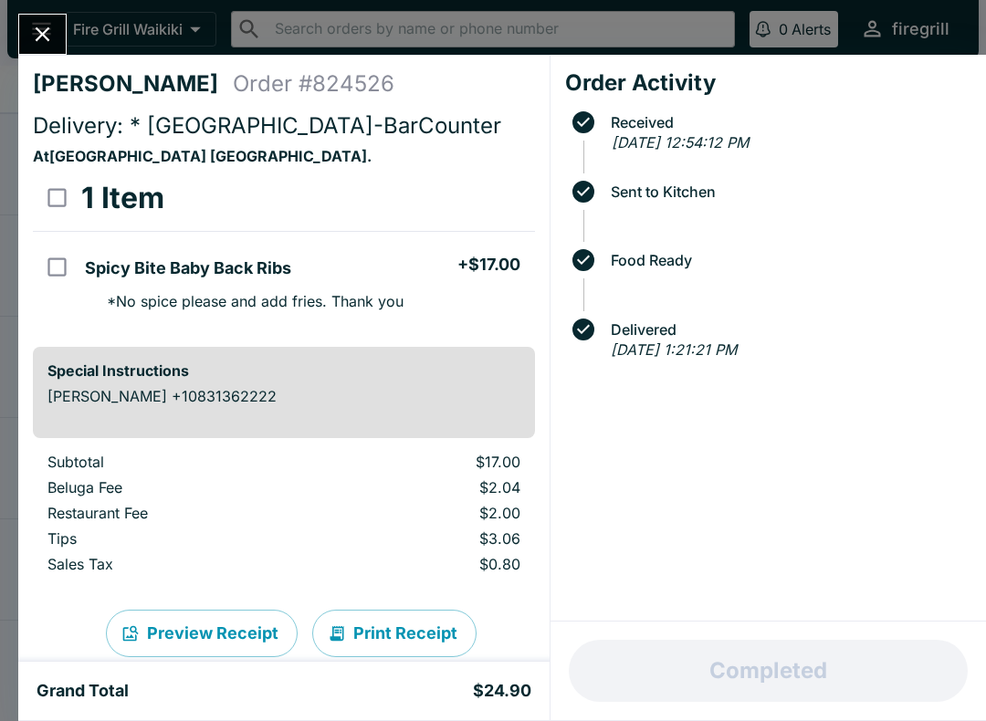
click at [41, 44] on icon "Close" at bounding box center [42, 34] width 25 height 25
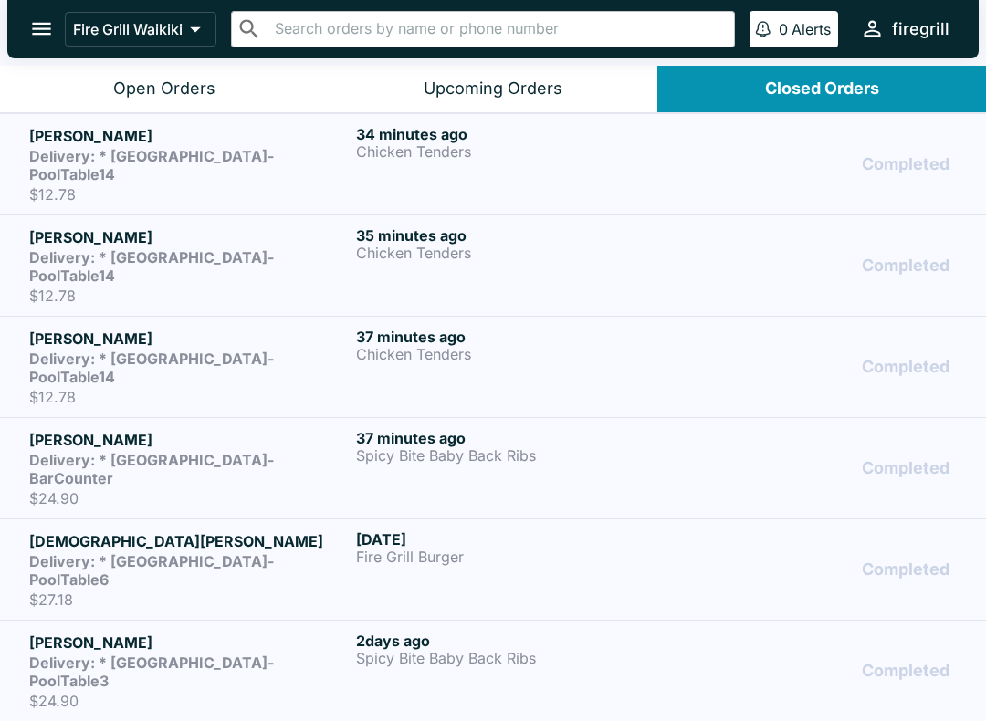
click at [177, 100] on button "Open Orders" at bounding box center [164, 89] width 329 height 47
